Goal: Transaction & Acquisition: Subscribe to service/newsletter

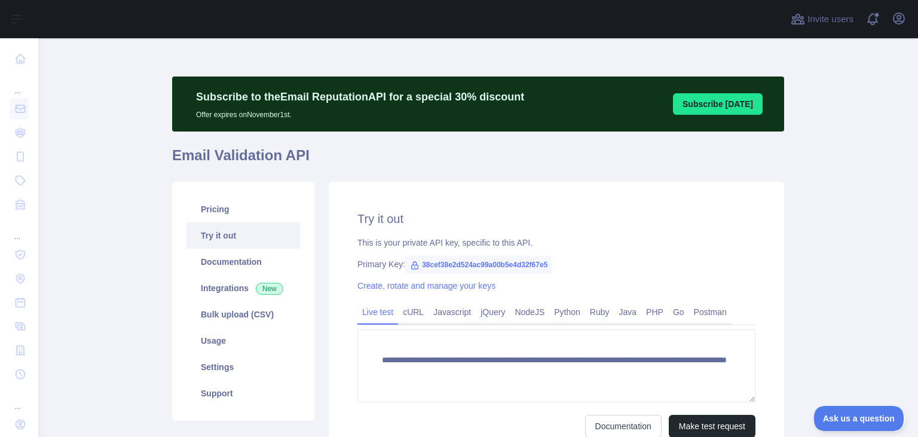
scroll to position [99, 0]
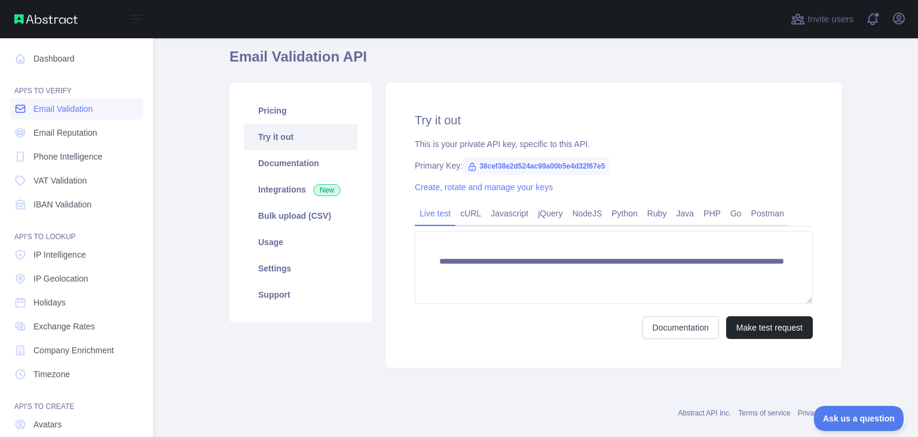
click at [45, 106] on span "Email Validation" at bounding box center [62, 109] width 59 height 12
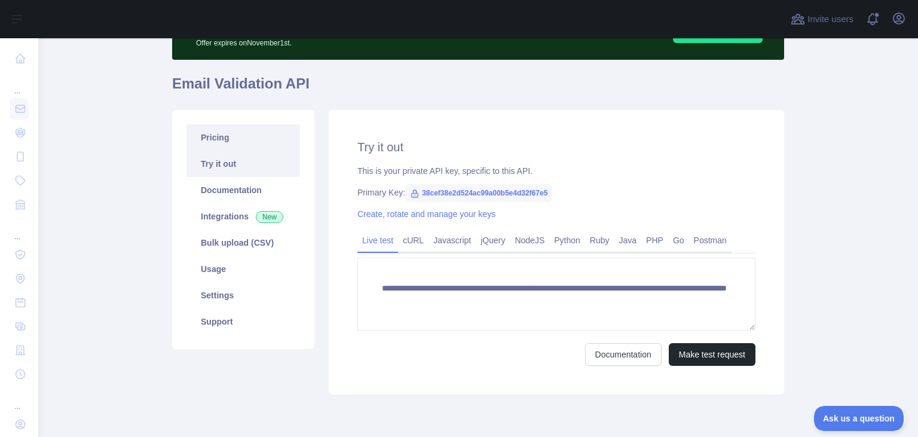
click at [238, 141] on link "Pricing" at bounding box center [244, 137] width 114 height 26
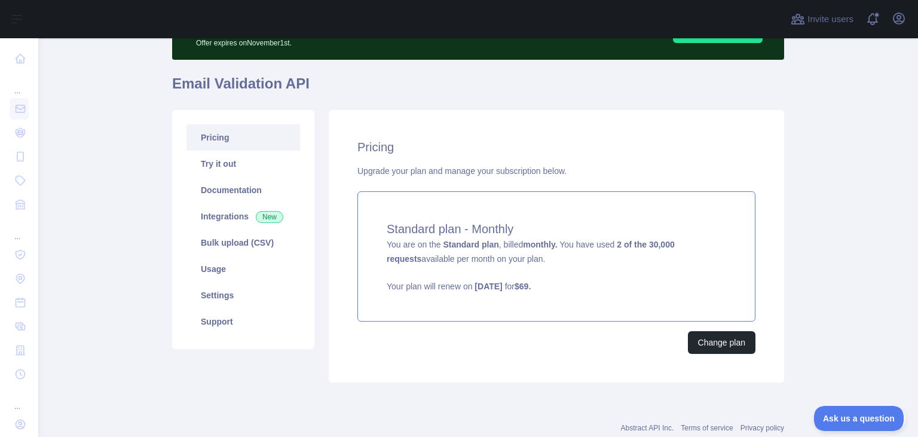
click at [585, 280] on p "Your plan will renew on November 05, 2025 for $ 69 ." at bounding box center [557, 286] width 340 height 12
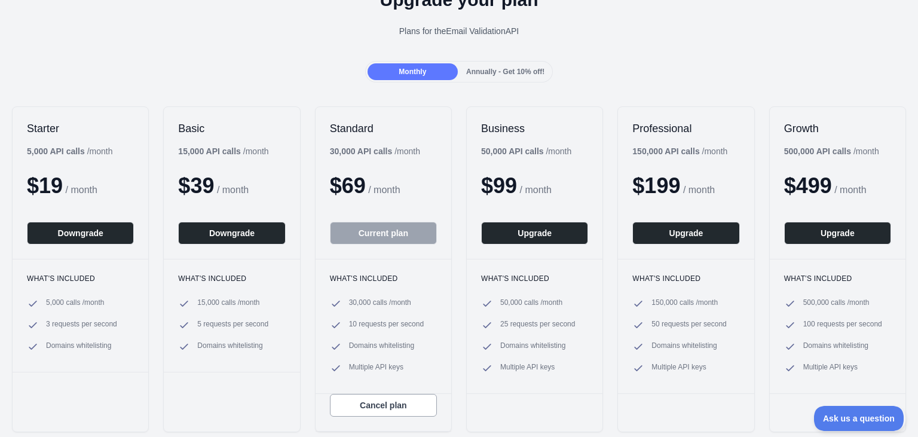
scroll to position [77, 0]
